Goal: Find specific page/section: Find specific page/section

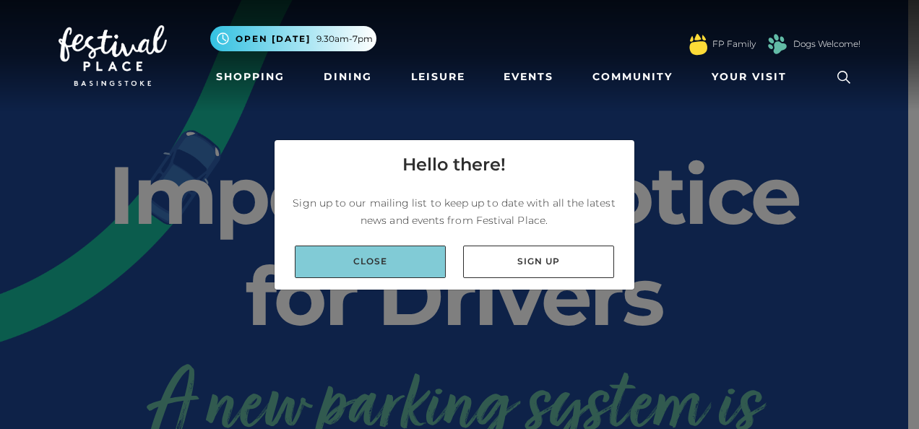
click at [402, 254] on link "Close" at bounding box center [370, 262] width 151 height 33
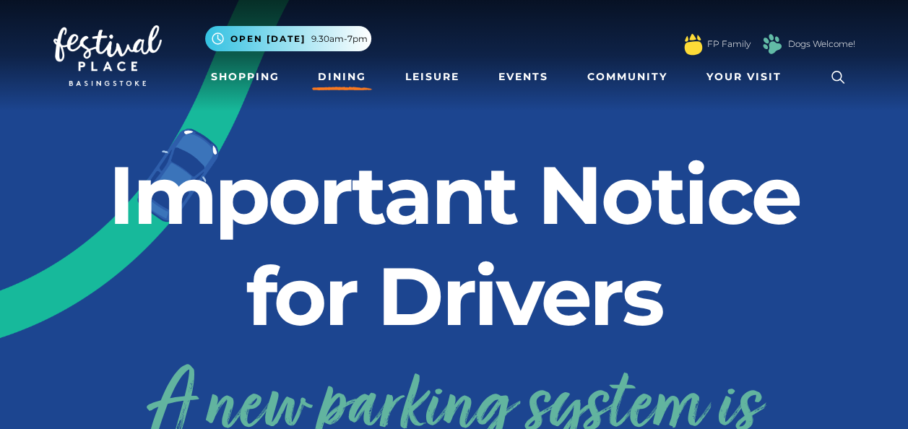
click at [340, 64] on link "Dining" at bounding box center [342, 77] width 60 height 27
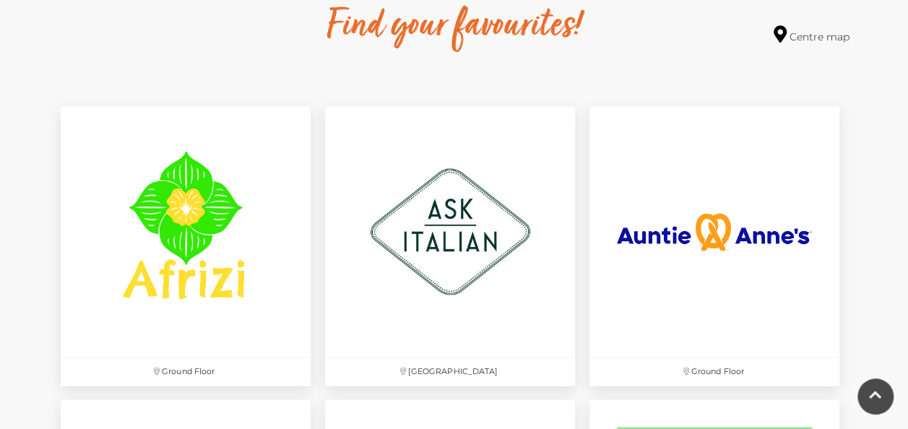
scroll to position [938, 0]
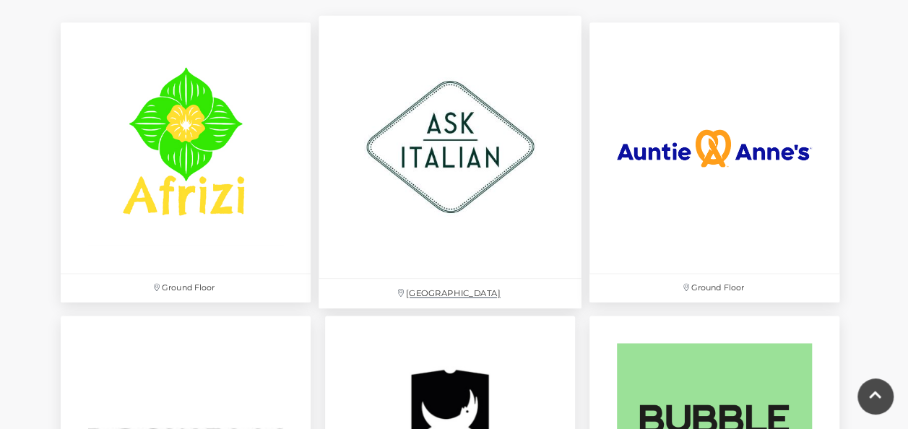
click at [474, 131] on img at bounding box center [450, 147] width 263 height 263
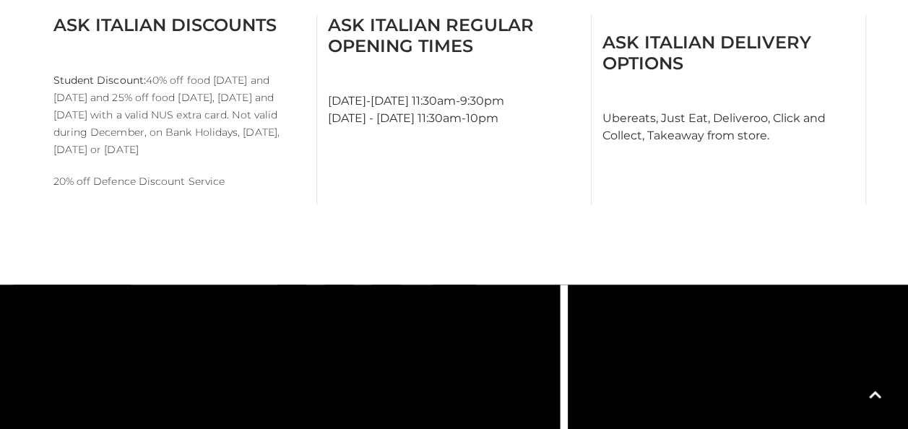
scroll to position [1126, 0]
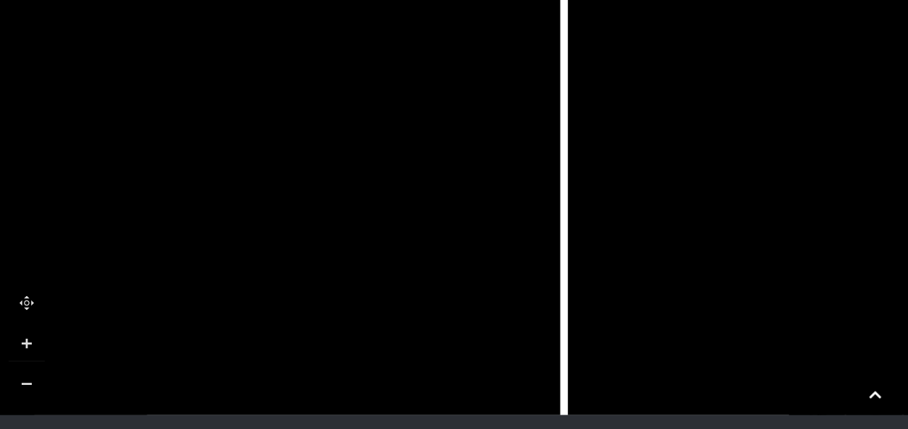
click at [347, 229] on tspan "ASK Italian" at bounding box center [347, 229] width 0 height 0
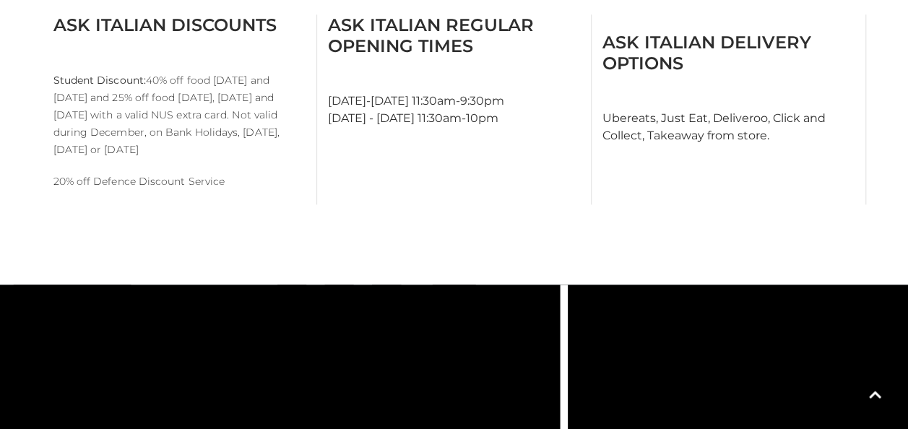
scroll to position [375, 0]
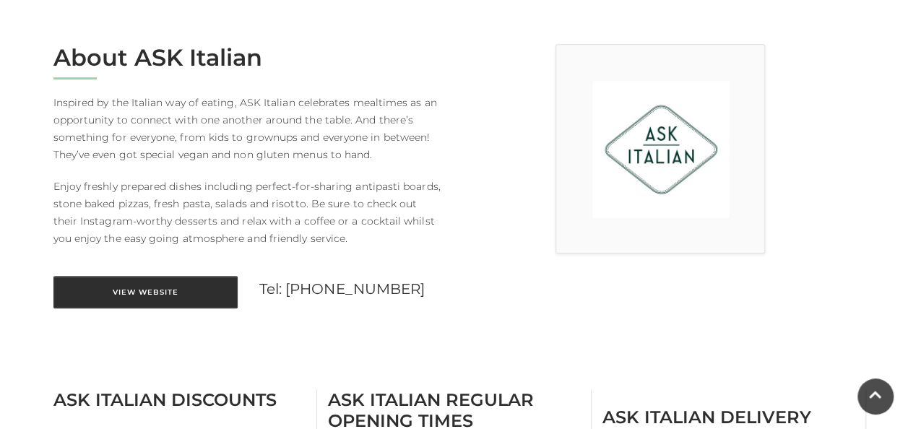
click at [213, 287] on link "View Website" at bounding box center [145, 292] width 184 height 33
